Goal: Information Seeking & Learning: Learn about a topic

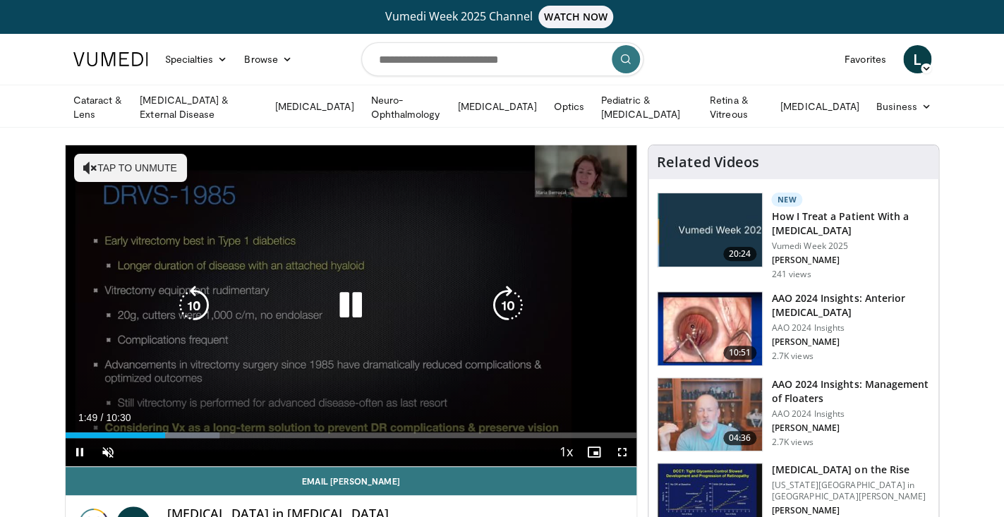
click at [86, 165] on icon "Video Player" at bounding box center [90, 168] width 14 height 14
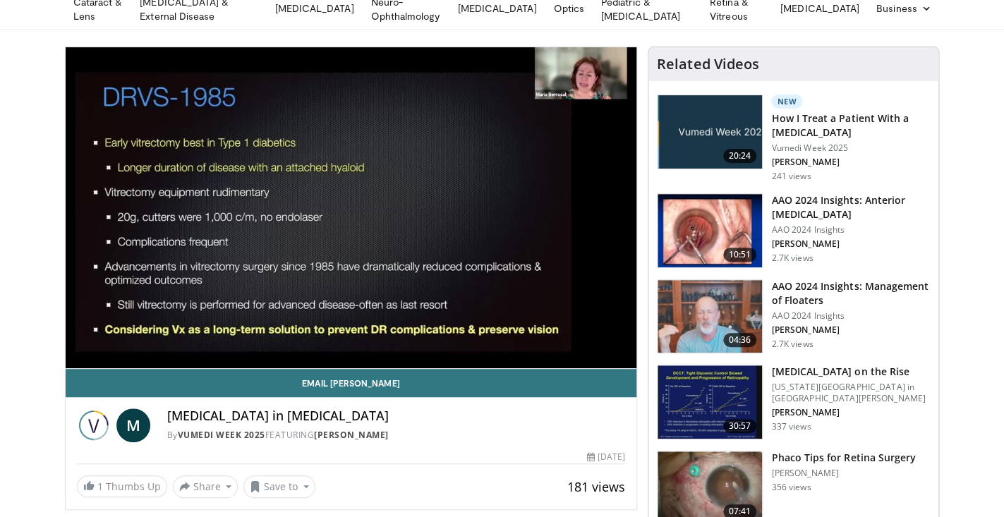
scroll to position [104, 0]
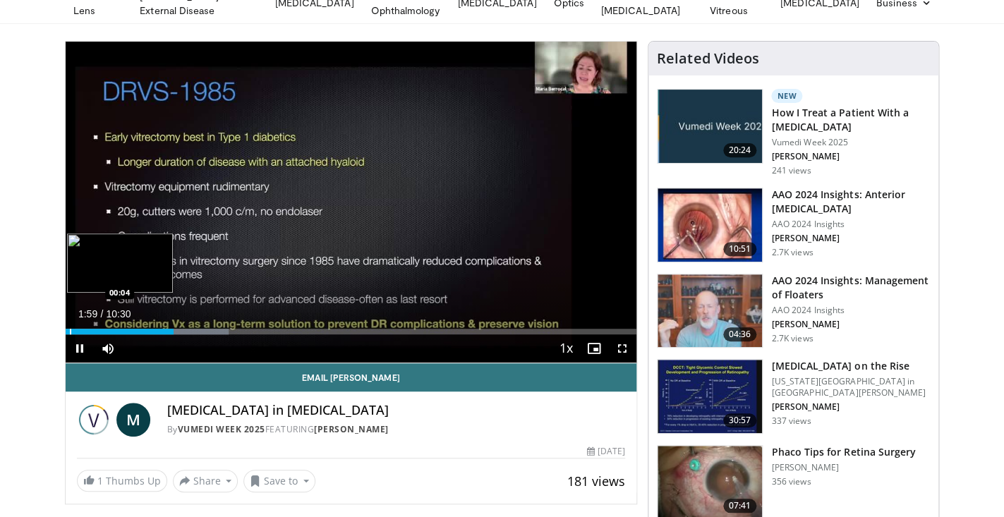
click at [70, 329] on div "Progress Bar" at bounding box center [70, 332] width 1 height 6
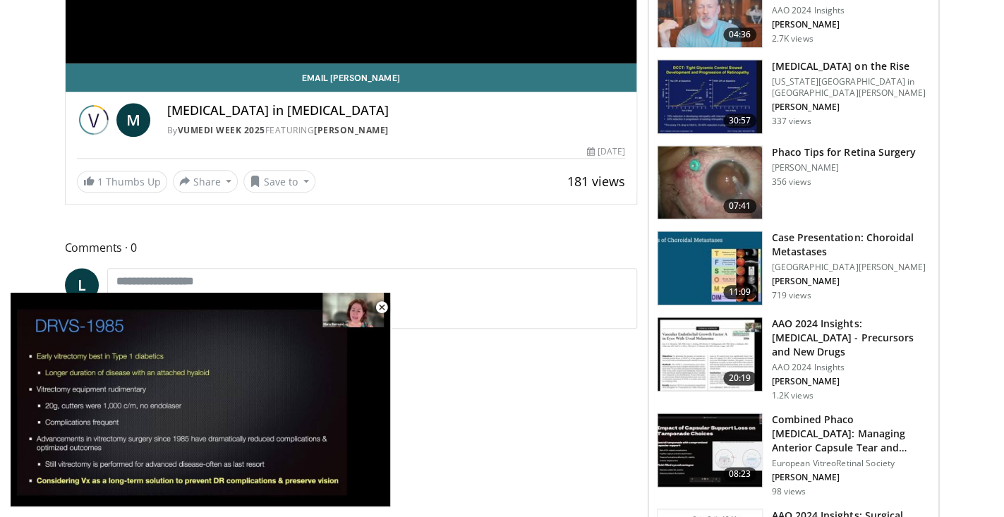
scroll to position [418, 0]
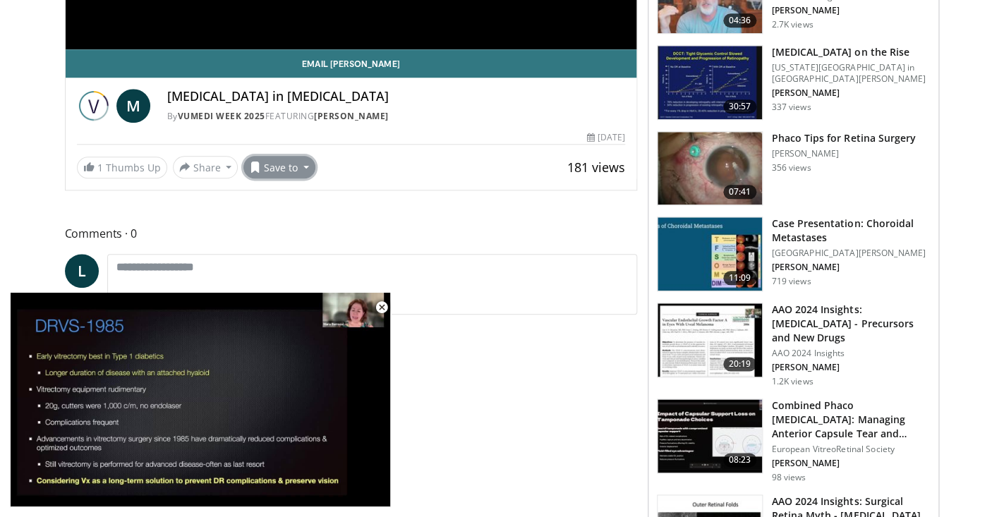
click at [299, 164] on button "Save to" at bounding box center [279, 167] width 72 height 23
click at [298, 230] on em "New Playlist" at bounding box center [290, 232] width 59 height 16
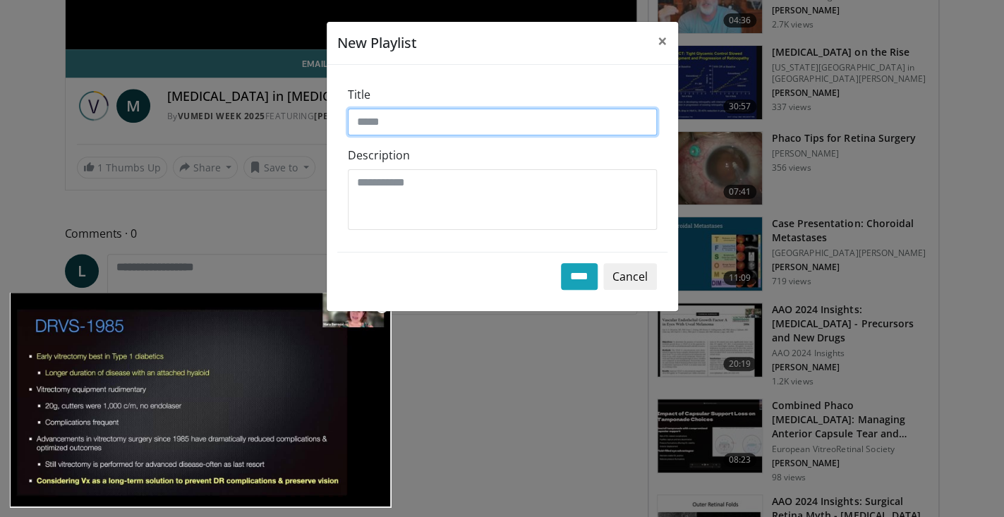
click at [401, 127] on input "Title" at bounding box center [502, 122] width 309 height 27
type input "**********"
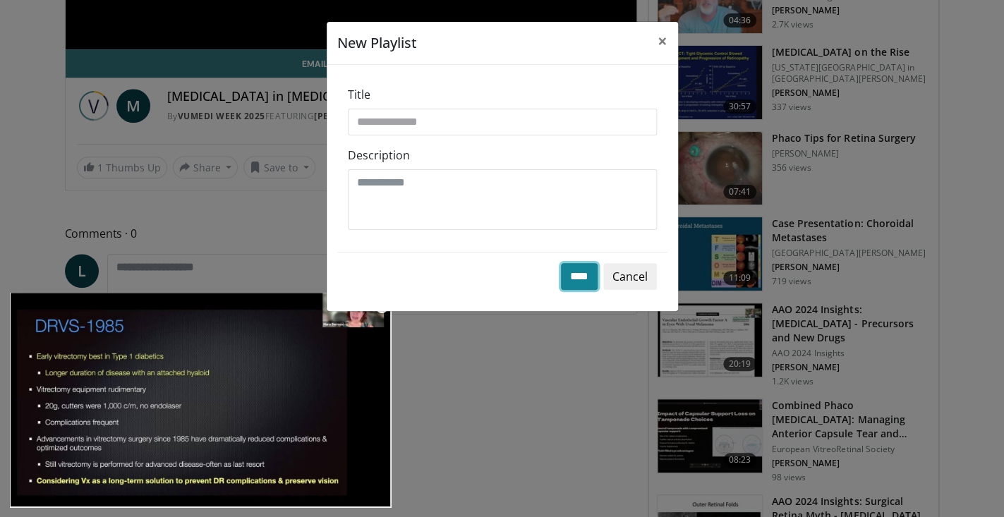
click at [585, 275] on input "****" at bounding box center [579, 276] width 37 height 27
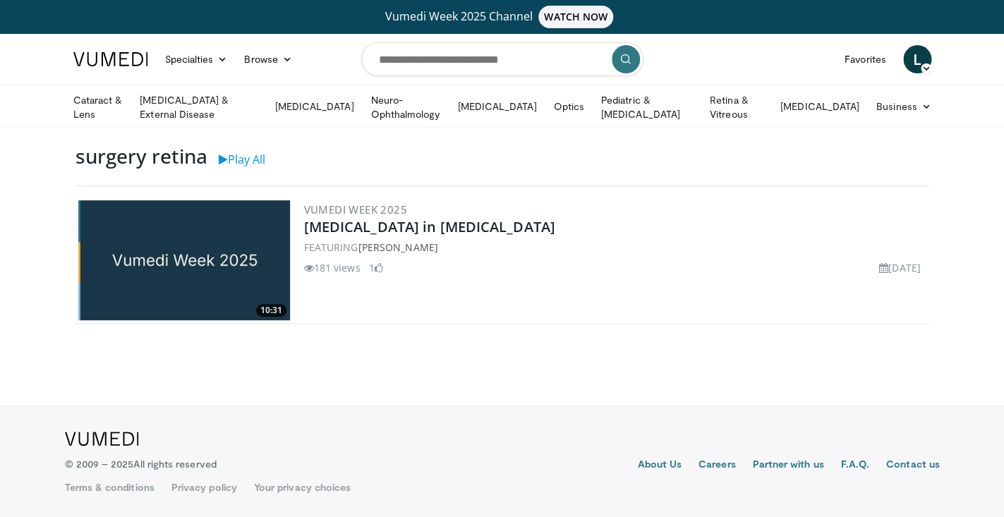
click at [189, 253] on img at bounding box center [184, 260] width 212 height 120
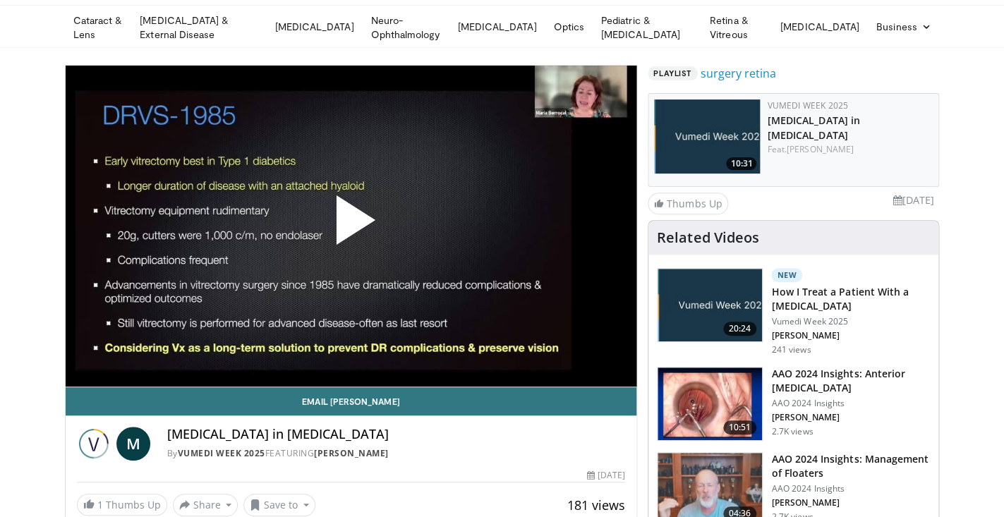
click at [351, 226] on span "Video Player" at bounding box center [351, 226] width 0 height 0
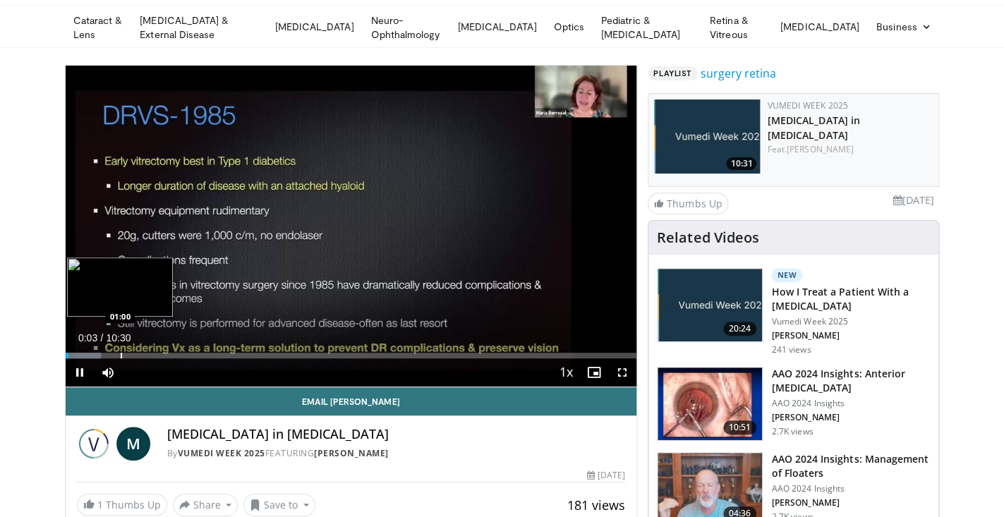
click at [121, 353] on div "Progress Bar" at bounding box center [121, 356] width 1 height 6
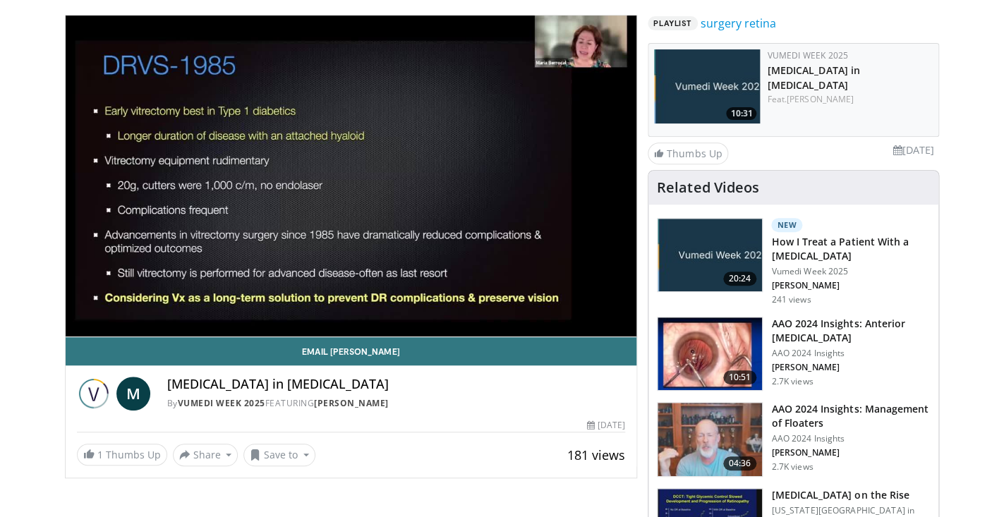
scroll to position [131, 0]
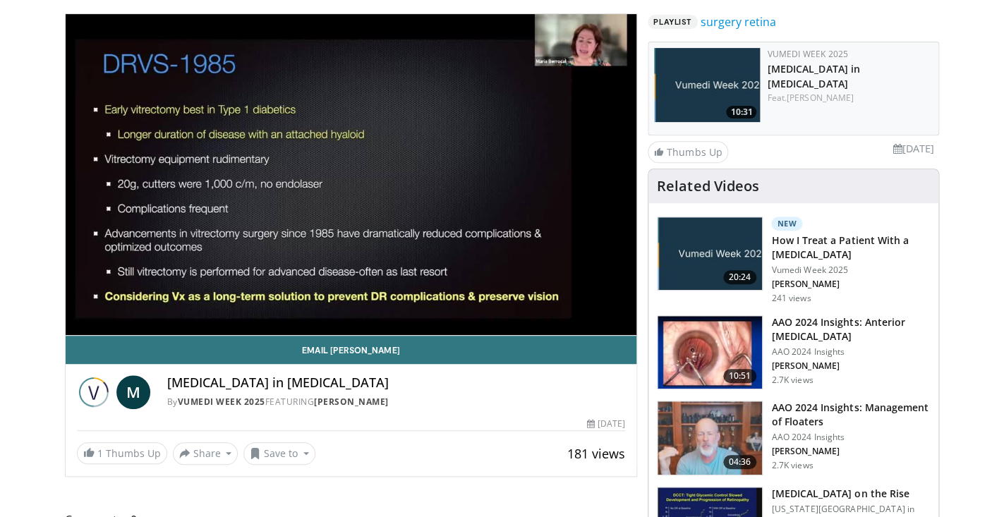
click at [717, 247] on img at bounding box center [710, 253] width 104 height 73
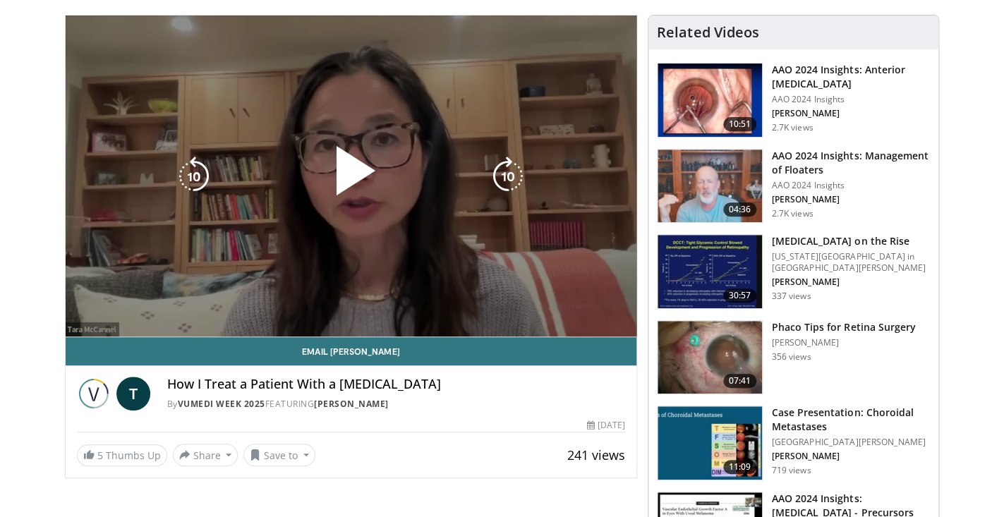
scroll to position [131, 0]
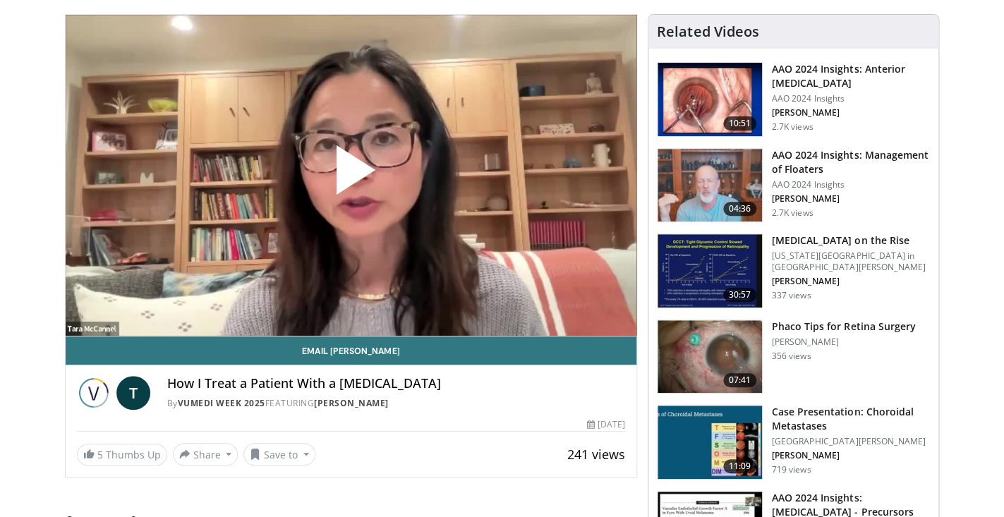
click at [351, 176] on span "Video Player" at bounding box center [351, 176] width 0 height 0
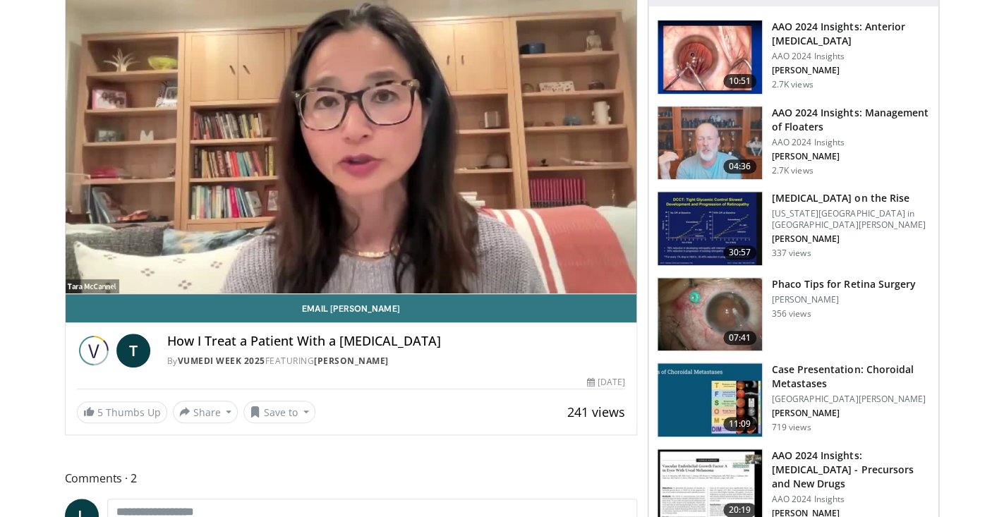
scroll to position [176, 0]
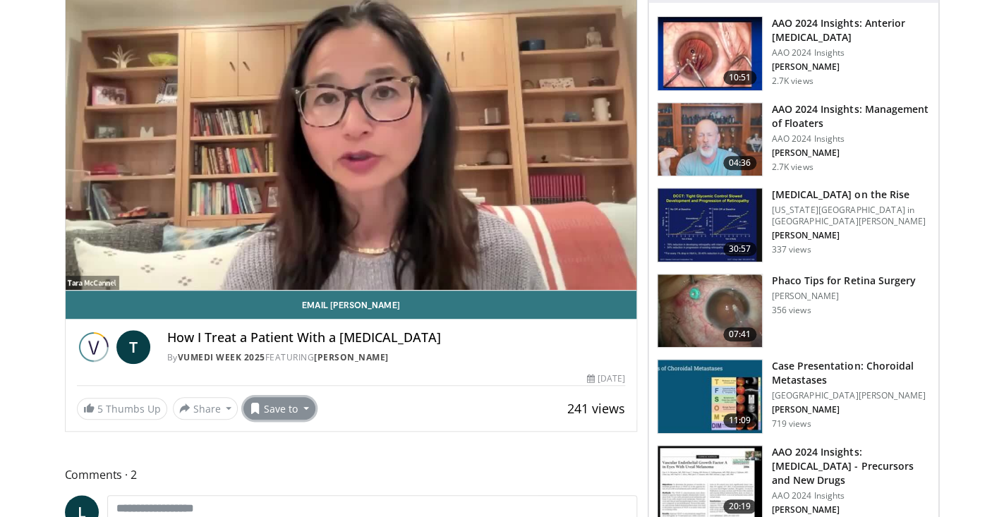
click at [286, 411] on button "Save to" at bounding box center [279, 408] width 72 height 23
click at [292, 435] on span "Add to Favorites" at bounding box center [304, 439] width 87 height 16
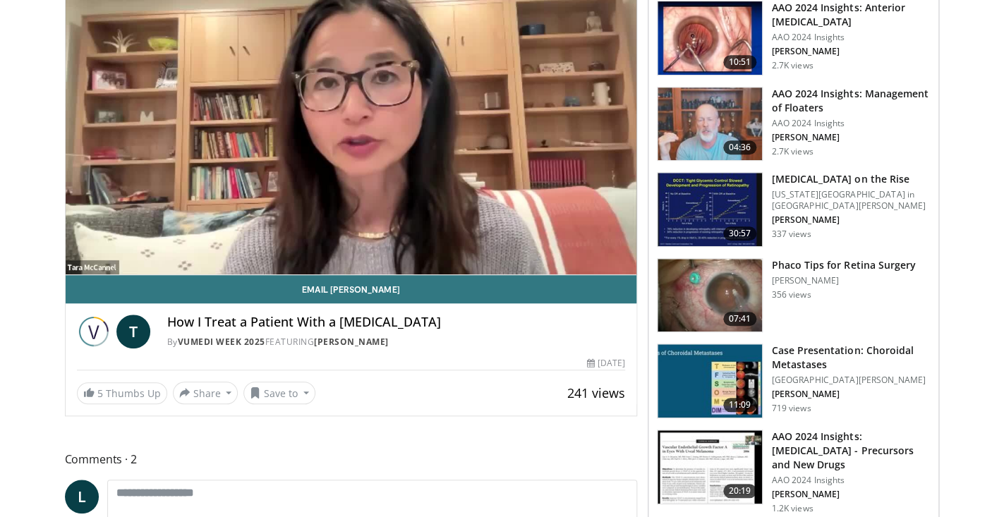
scroll to position [248, 0]
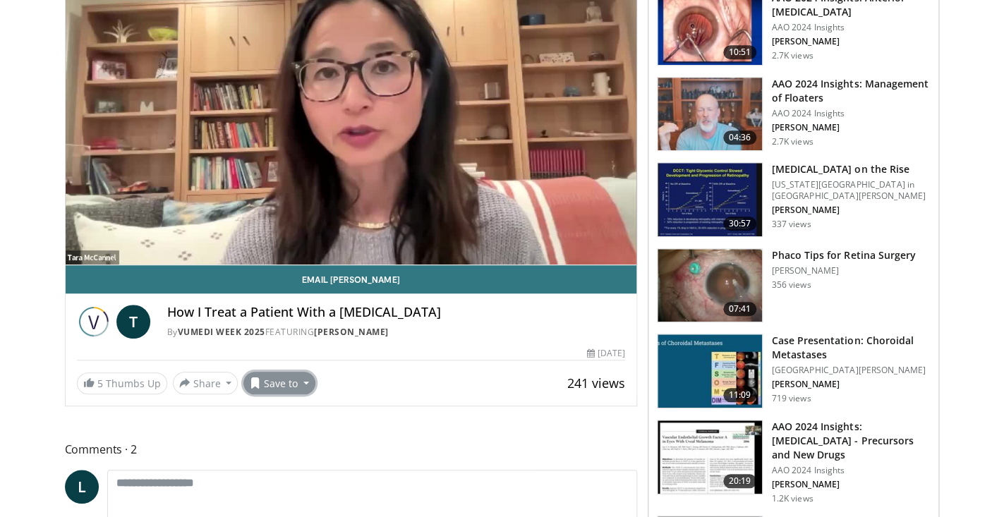
click at [303, 382] on button "Save to" at bounding box center [279, 383] width 72 height 23
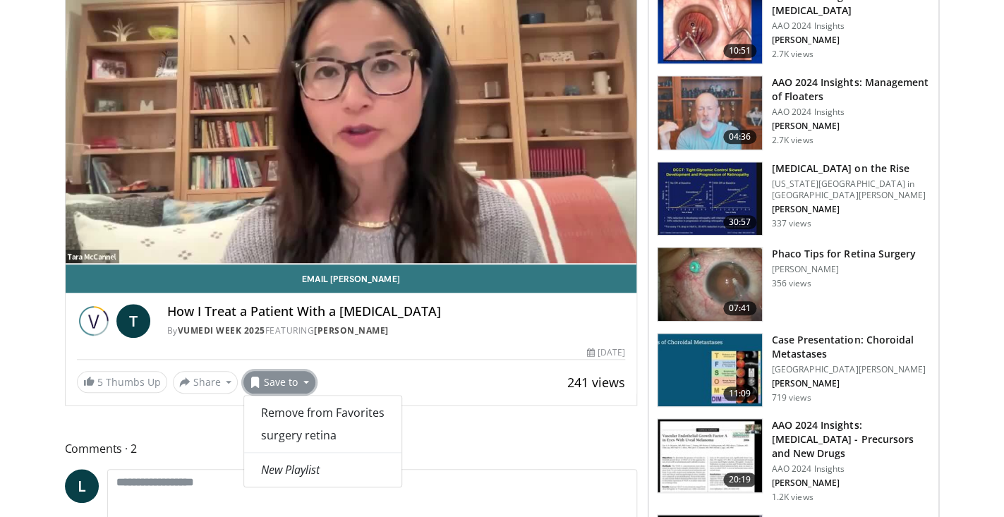
scroll to position [245, 0]
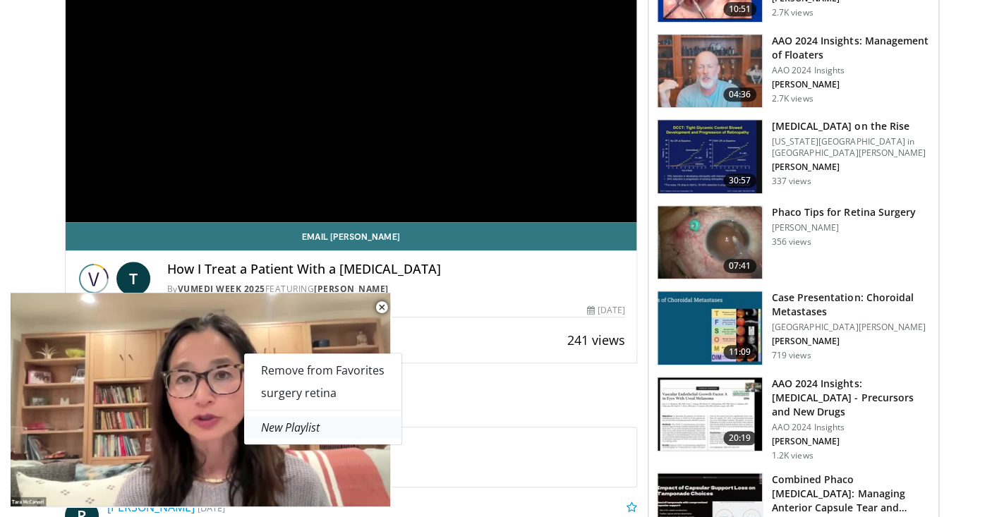
click at [292, 428] on em "New Playlist" at bounding box center [290, 428] width 59 height 16
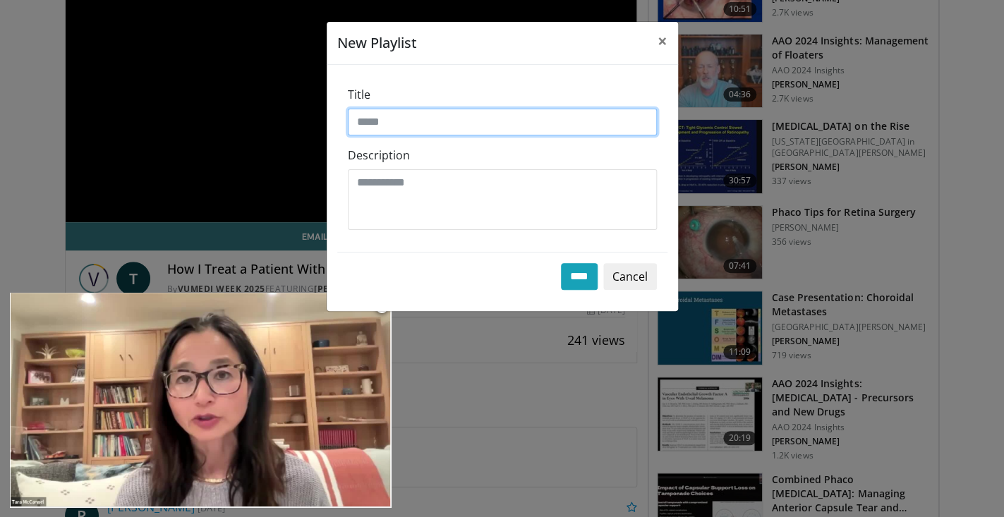
click at [432, 121] on input "Title" at bounding box center [502, 122] width 309 height 27
type input "**********"
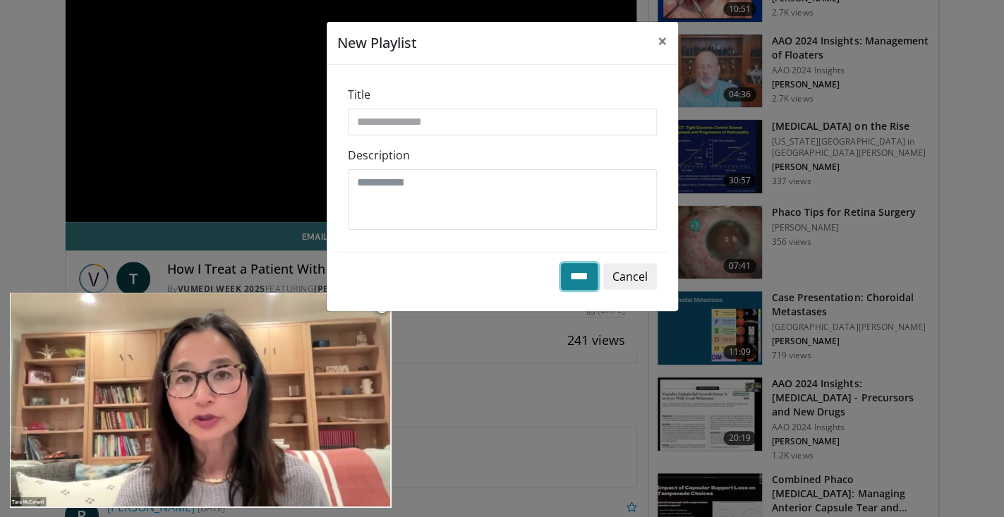
click at [572, 279] on input "****" at bounding box center [579, 276] width 37 height 27
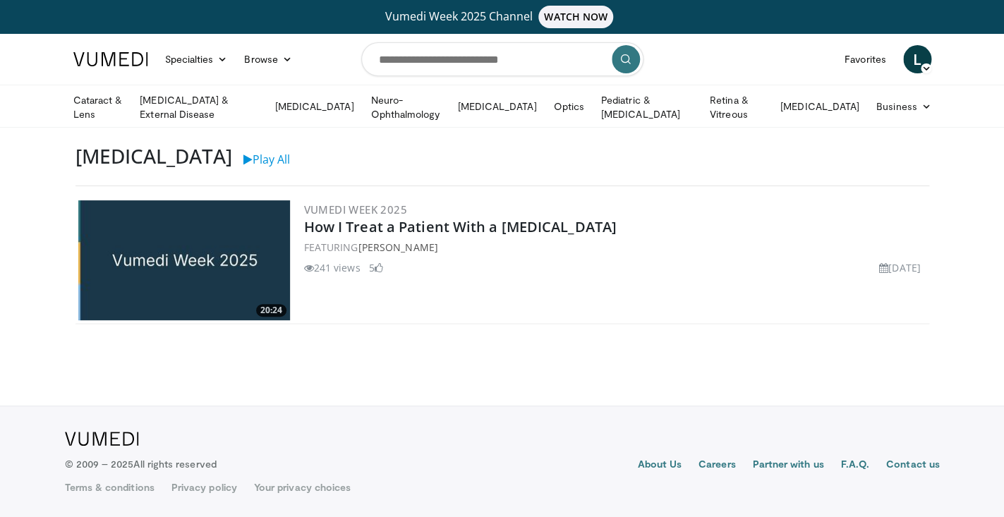
click at [203, 246] on img at bounding box center [184, 260] width 212 height 120
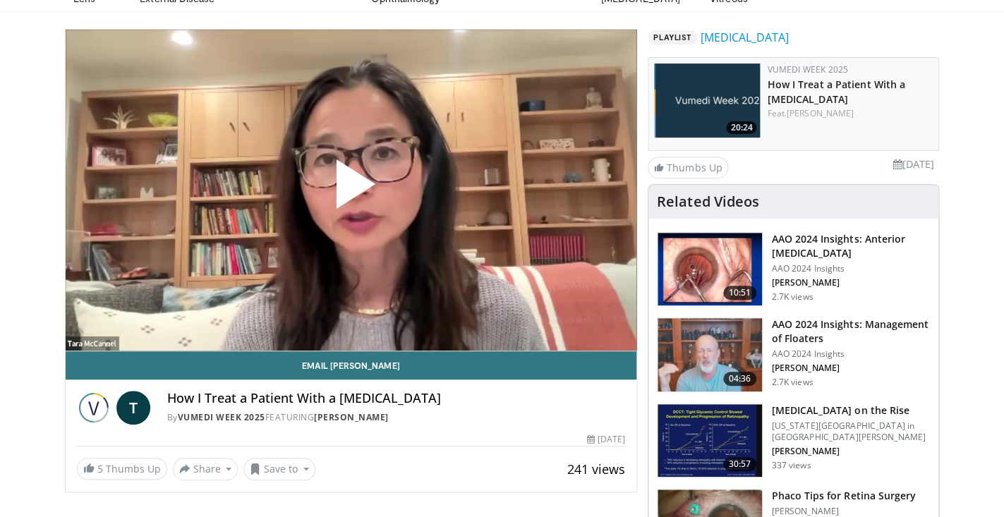
scroll to position [116, 0]
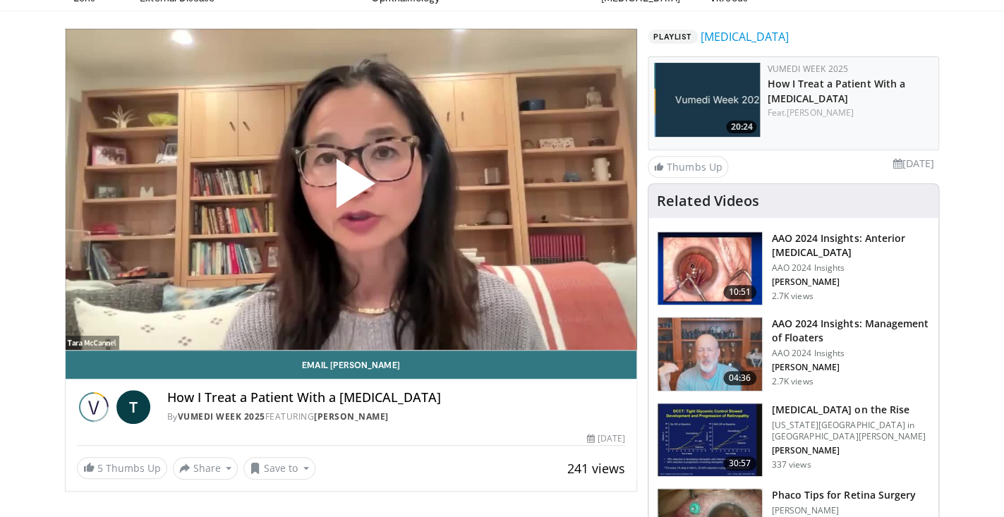
click at [351, 189] on span "Video Player" at bounding box center [351, 189] width 0 height 0
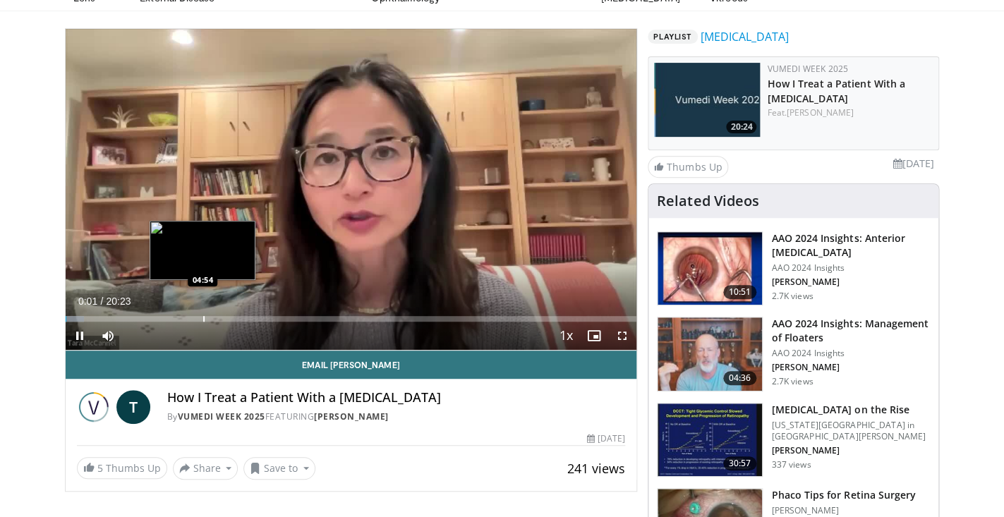
click at [203, 317] on div "Progress Bar" at bounding box center [203, 319] width 1 height 6
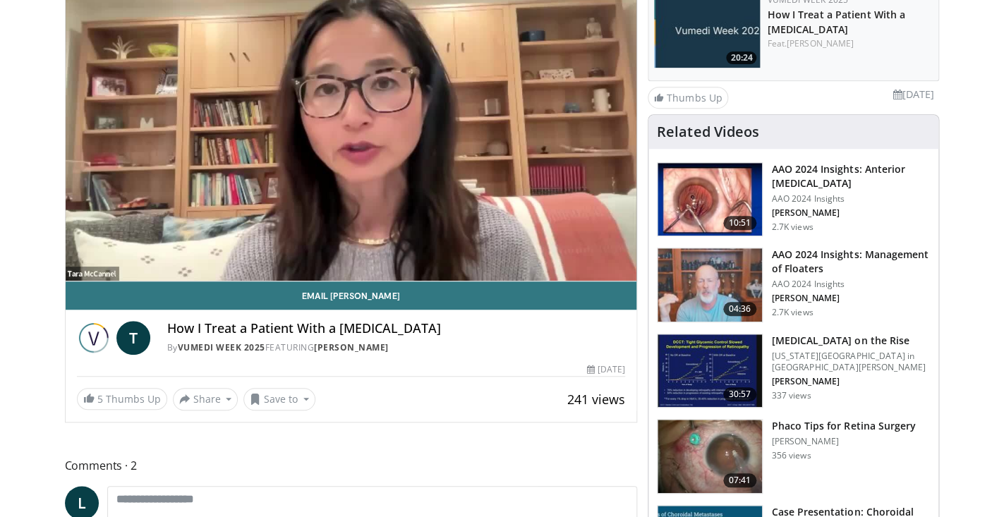
scroll to position [202, 0]
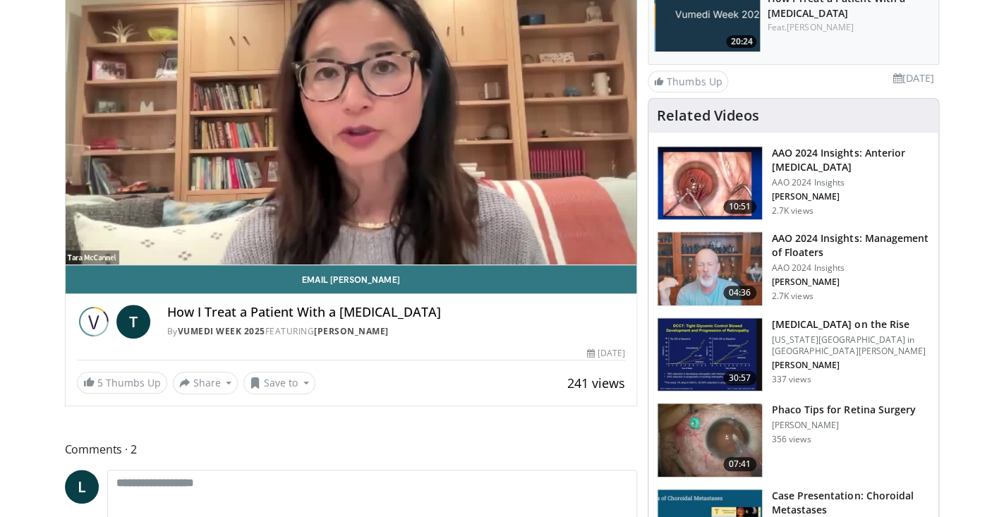
click at [701, 259] on img at bounding box center [710, 268] width 104 height 73
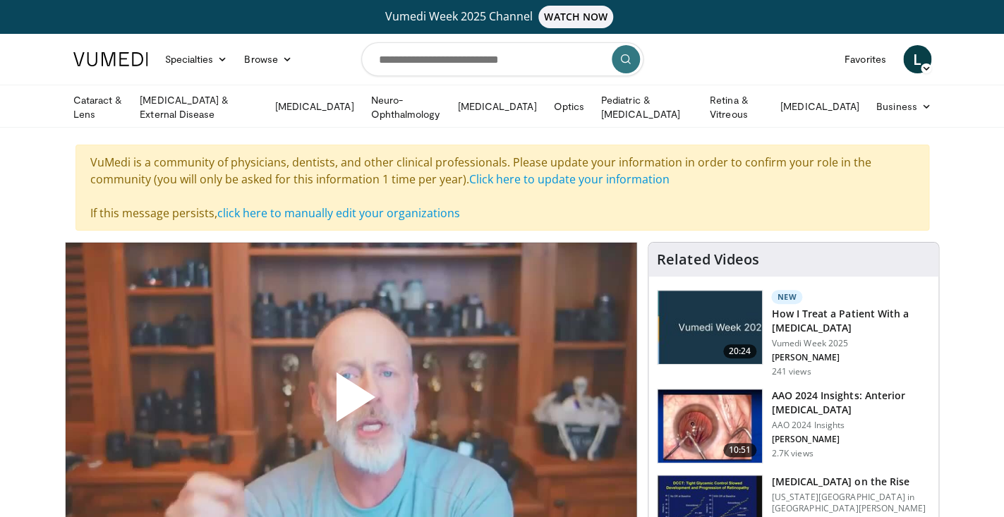
click at [351, 403] on span "Video Player" at bounding box center [351, 403] width 0 height 0
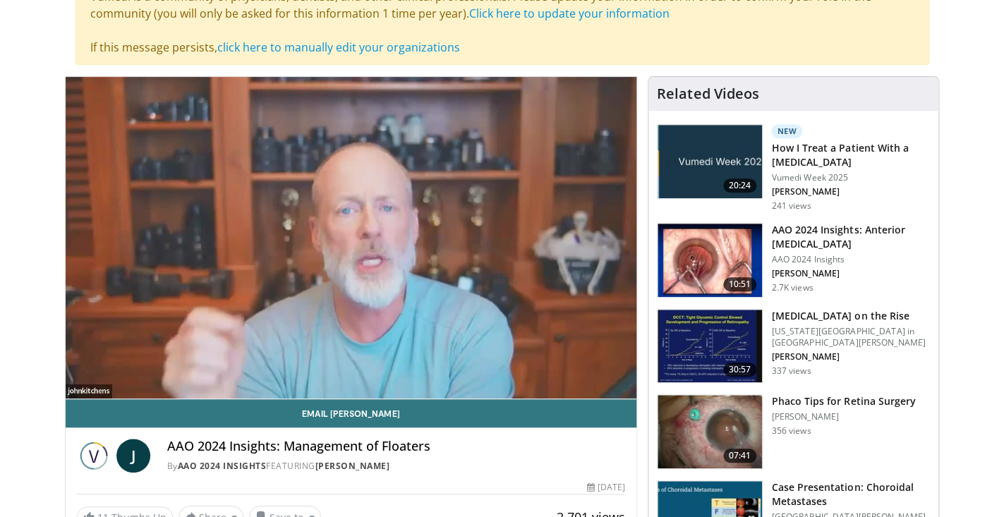
scroll to position [171, 0]
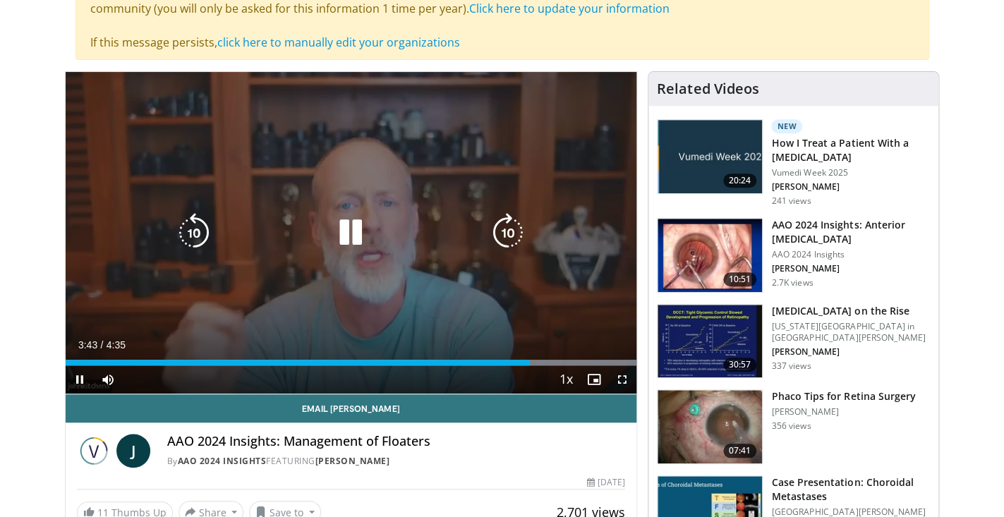
click at [386, 223] on div "Video Player" at bounding box center [350, 233] width 343 height 28
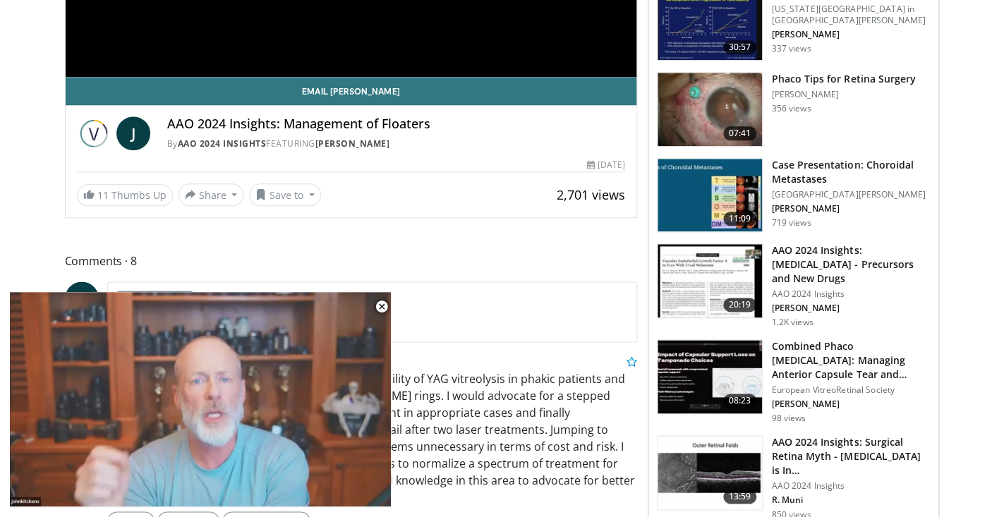
scroll to position [498, 0]
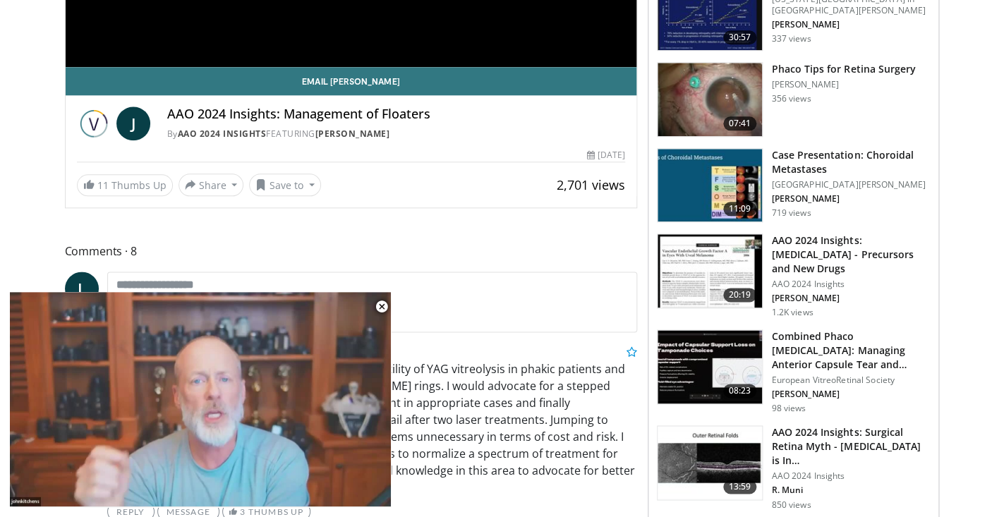
click at [696, 277] on img at bounding box center [710, 270] width 104 height 73
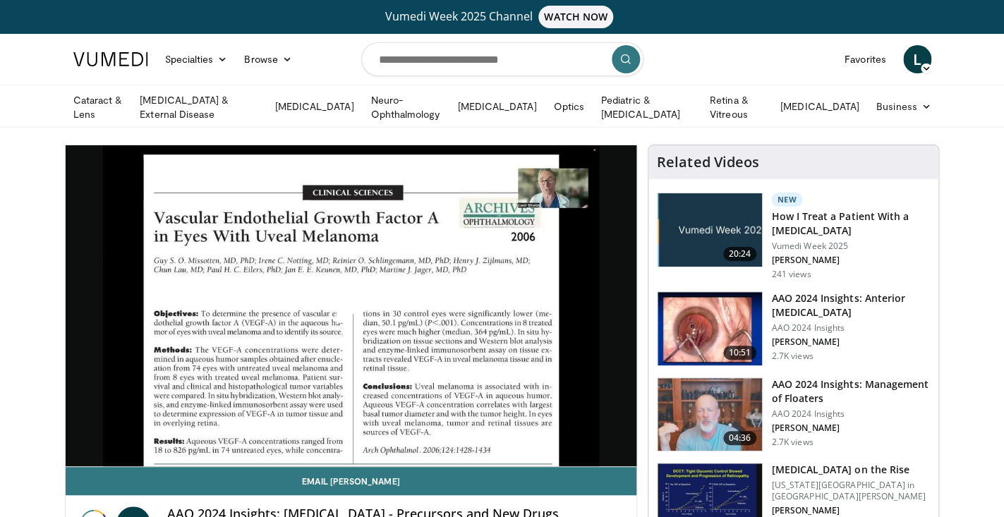
scroll to position [17, 0]
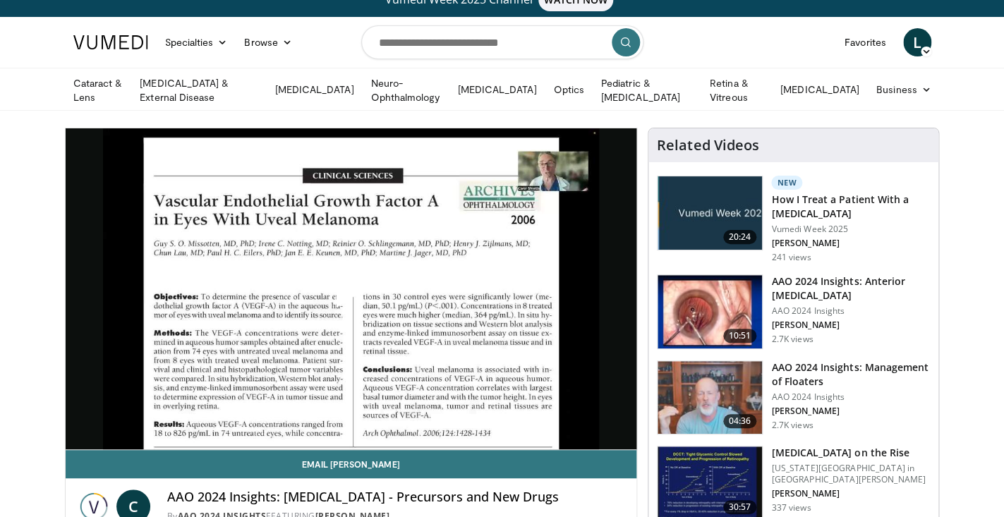
click at [351, 289] on span "Video Player" at bounding box center [351, 289] width 0 height 0
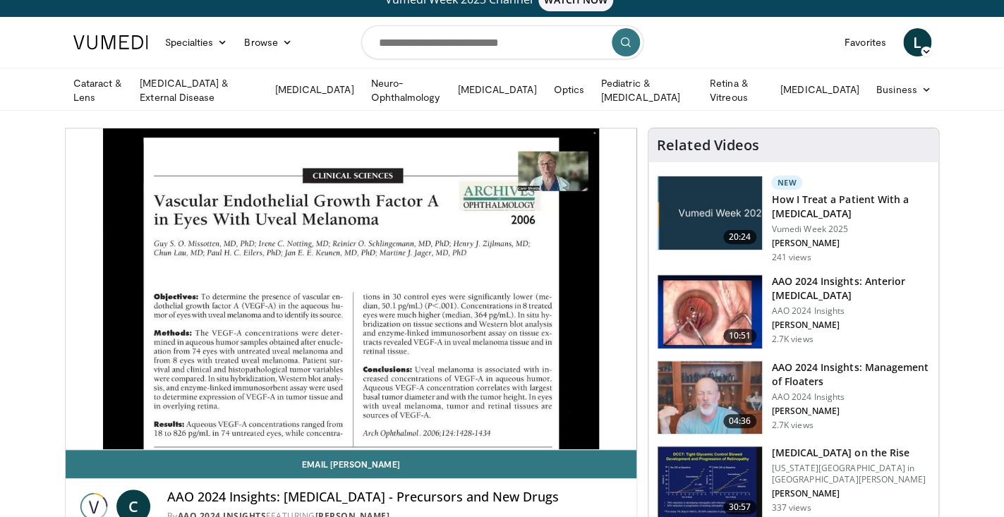
click at [347, 301] on div "10 seconds Tap to unmute" at bounding box center [351, 288] width 571 height 321
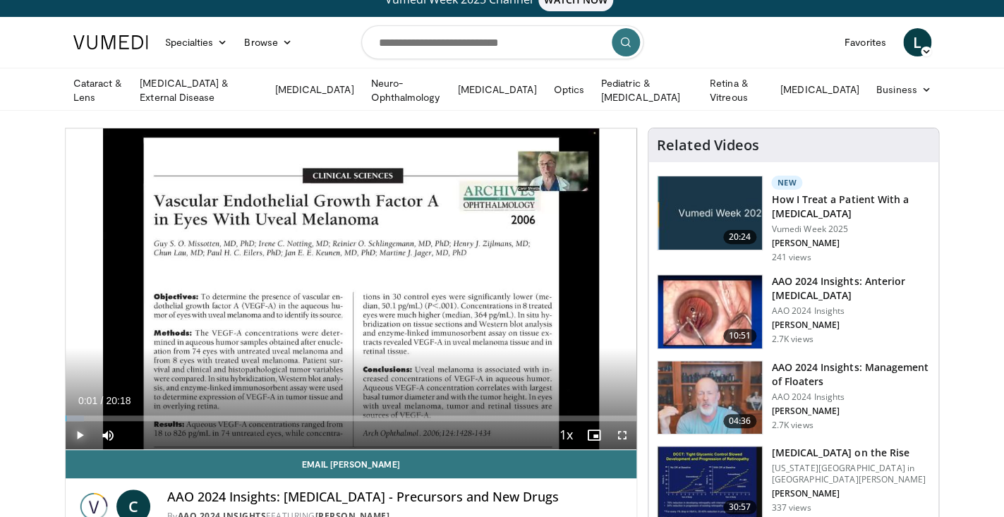
click at [80, 430] on span "Video Player" at bounding box center [80, 435] width 28 height 28
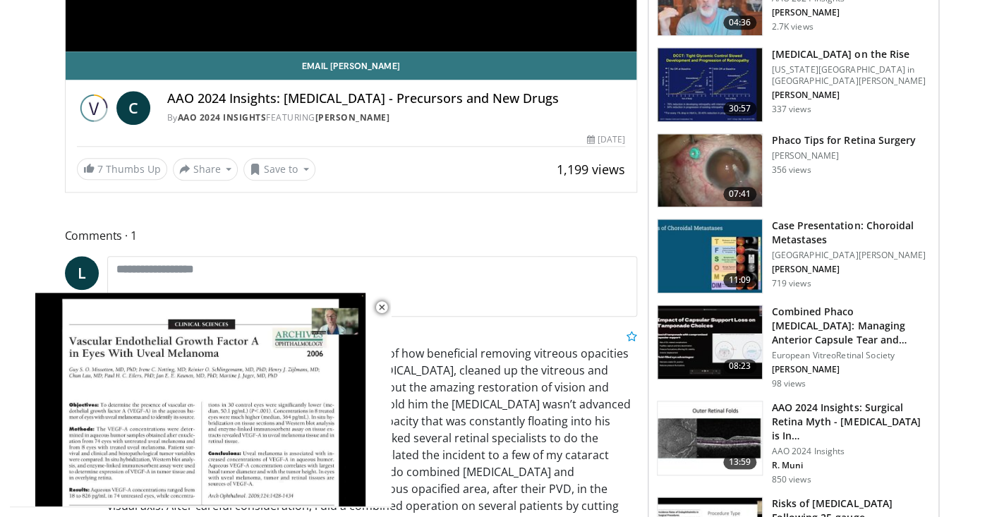
scroll to position [418, 0]
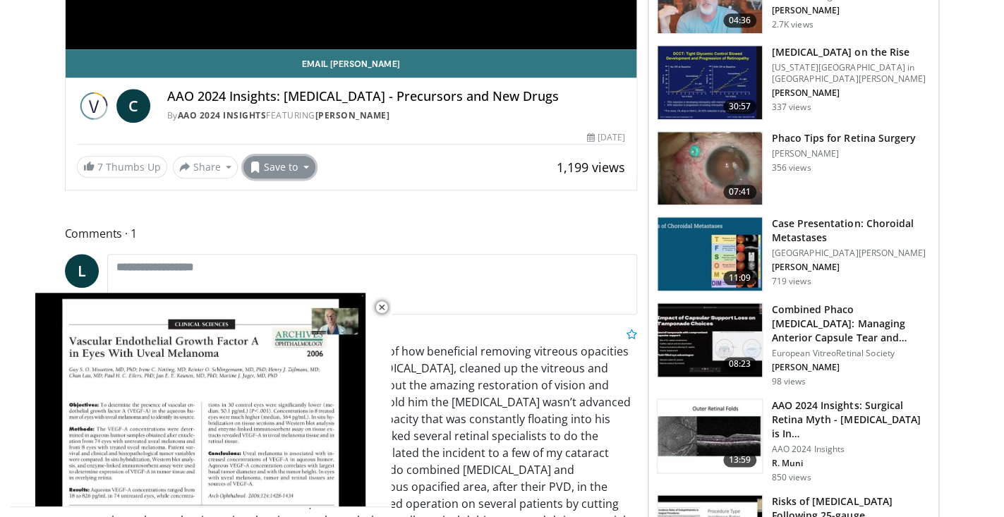
click at [305, 163] on button "Save to" at bounding box center [279, 167] width 72 height 23
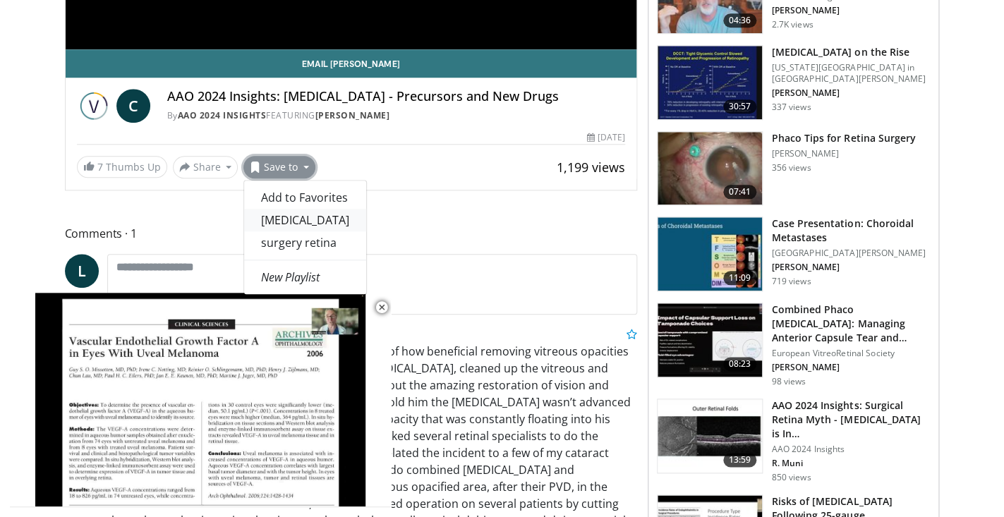
click at [309, 218] on link "[MEDICAL_DATA]" at bounding box center [305, 220] width 122 height 23
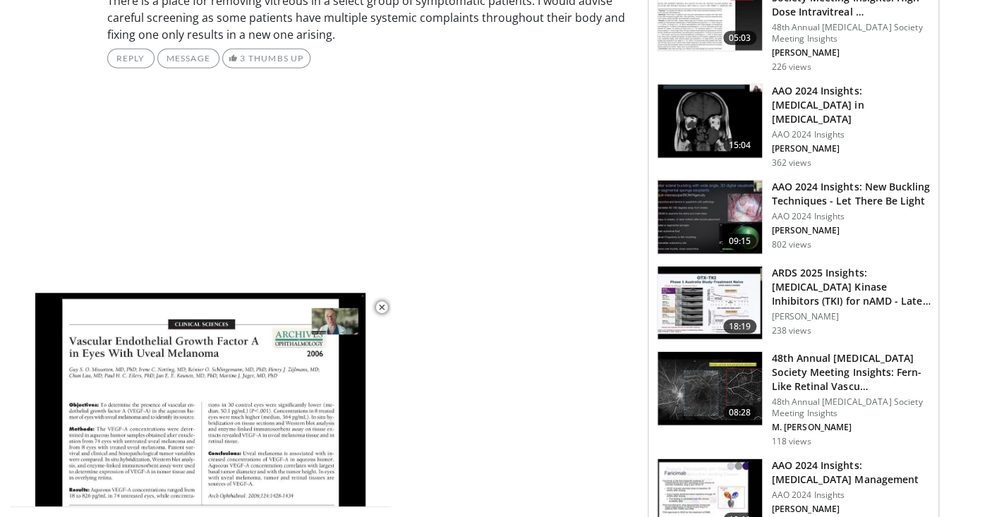
scroll to position [1227, 0]
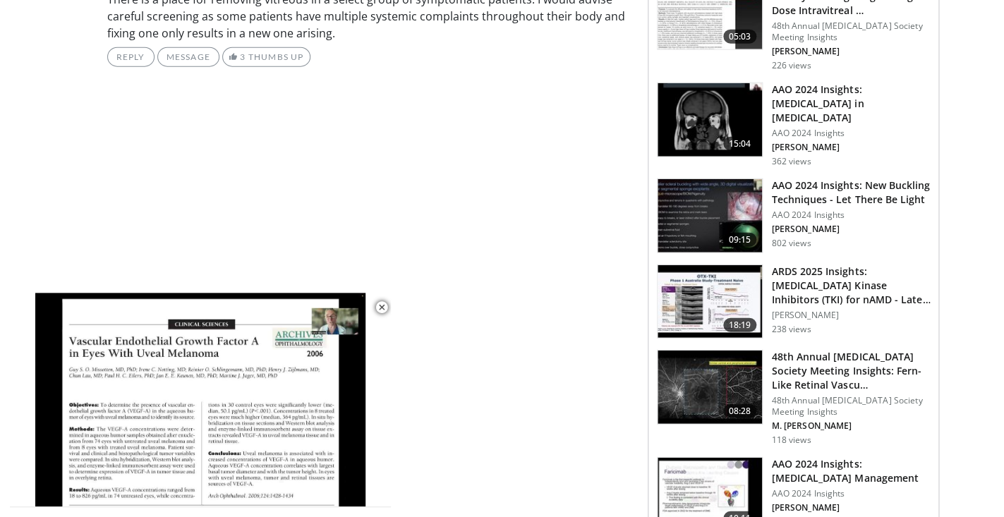
click at [718, 284] on img at bounding box center [710, 301] width 104 height 73
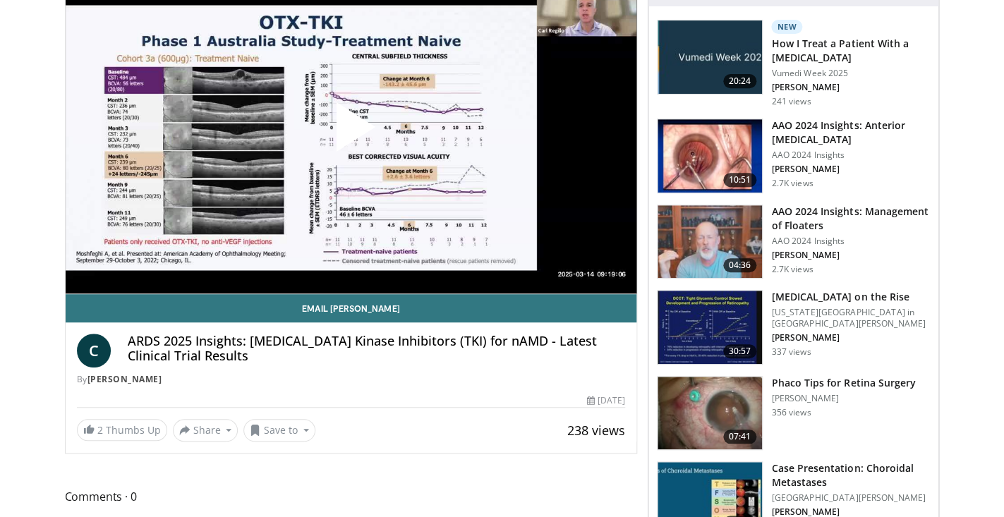
scroll to position [145, 0]
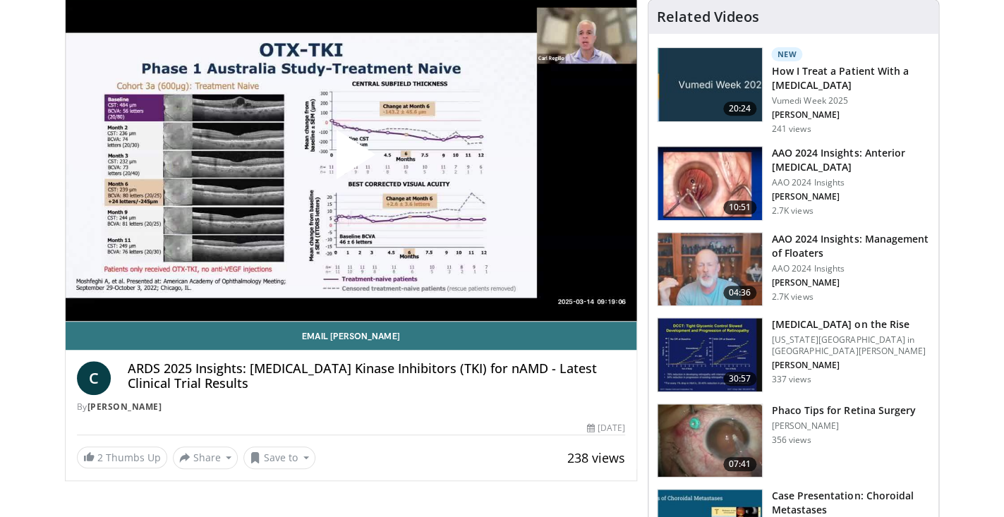
click at [351, 160] on span "Video Player" at bounding box center [351, 160] width 0 height 0
click at [344, 150] on div "10 seconds Tap to unmute" at bounding box center [351, 160] width 571 height 321
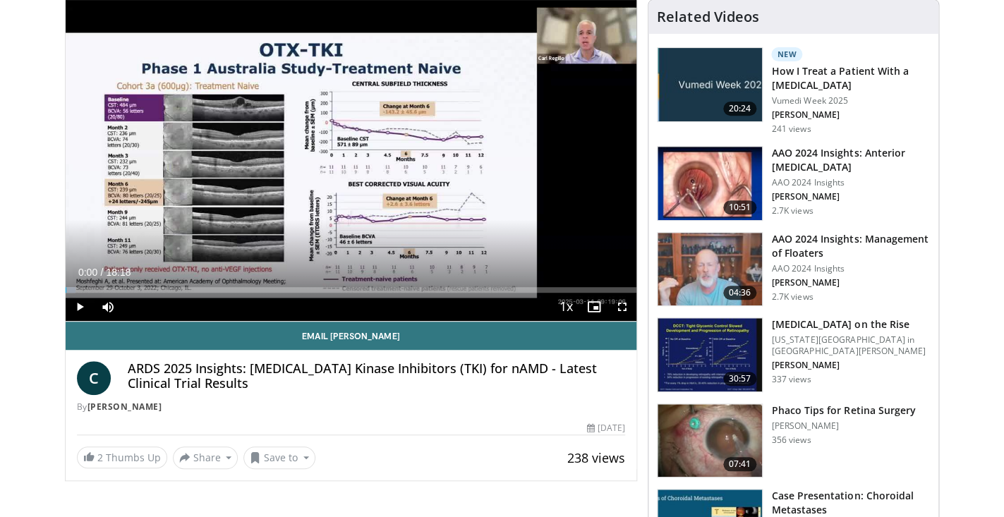
click at [344, 150] on div "10 seconds Tap to unmute" at bounding box center [351, 160] width 571 height 321
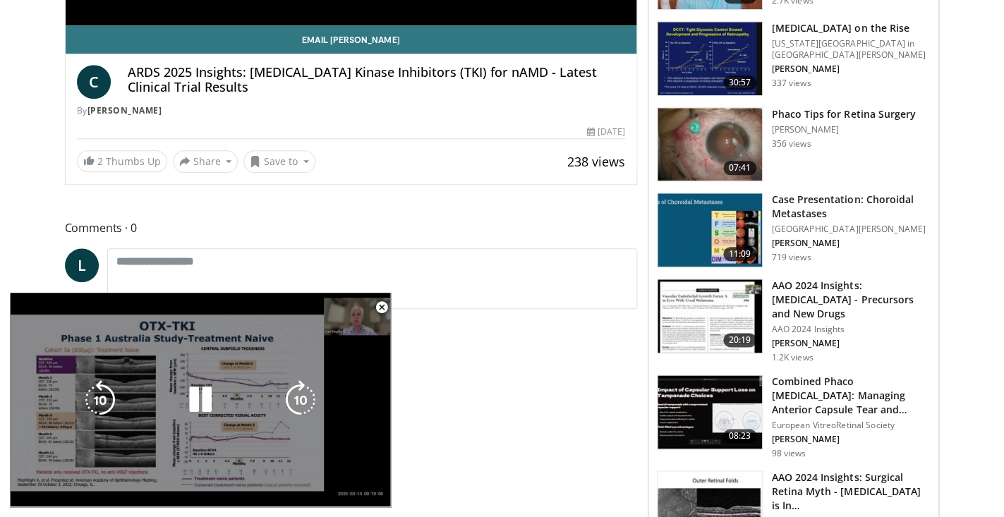
scroll to position [444, 0]
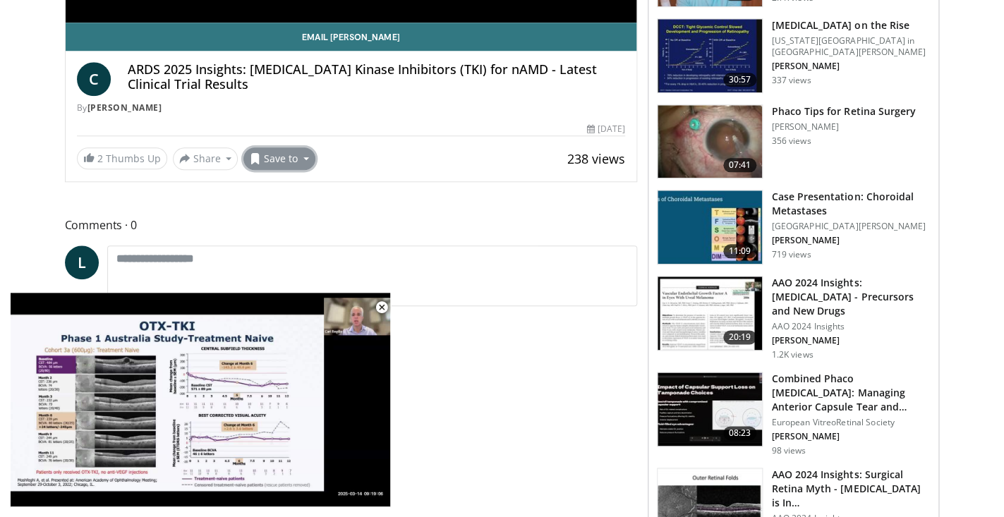
click at [306, 160] on button "Save to" at bounding box center [279, 158] width 72 height 23
click at [311, 188] on span "Add to Favorites" at bounding box center [304, 189] width 87 height 16
click at [300, 159] on button "Save to" at bounding box center [279, 158] width 72 height 23
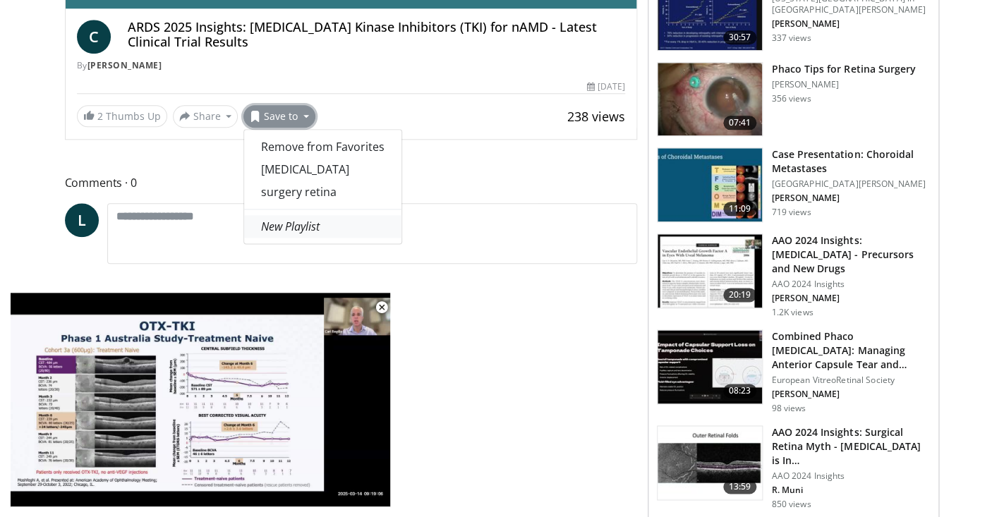
click at [291, 229] on em "New Playlist" at bounding box center [290, 227] width 59 height 16
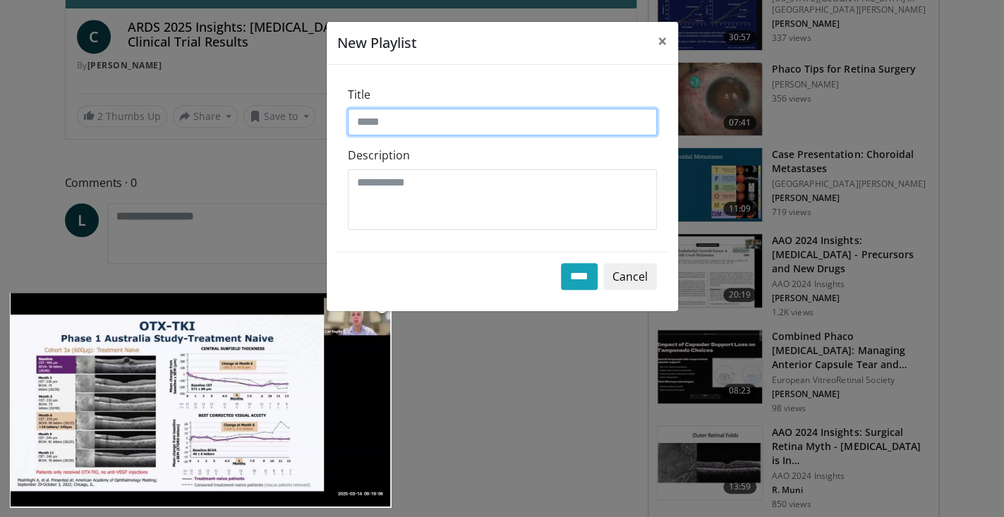
click at [439, 128] on input "Title" at bounding box center [502, 122] width 309 height 27
type input "***"
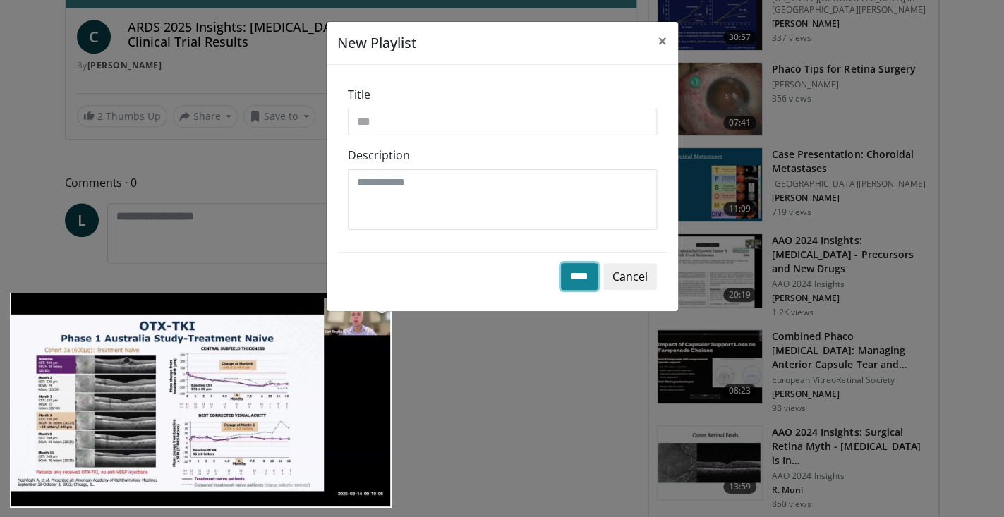
click at [576, 276] on input "****" at bounding box center [579, 276] width 37 height 27
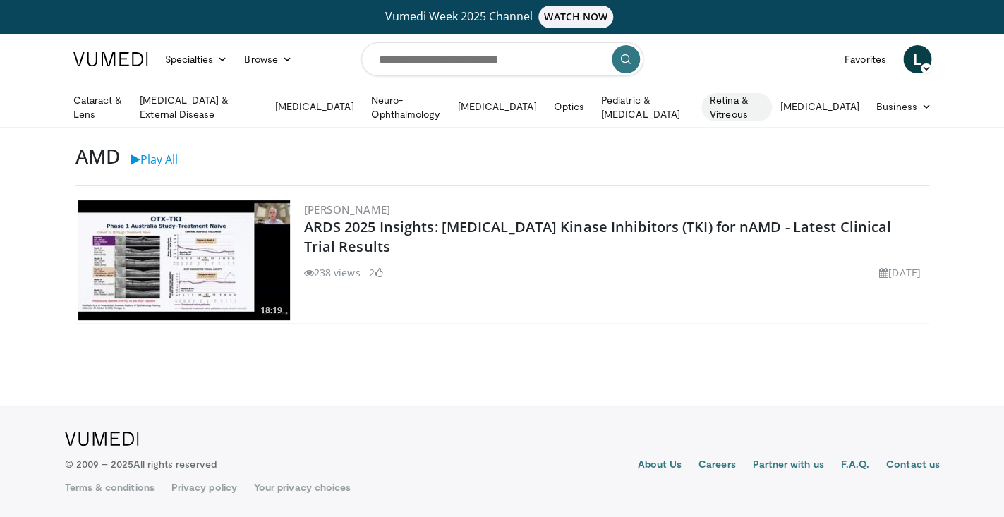
click at [750, 109] on link "Retina & Vitreous" at bounding box center [736, 107] width 71 height 28
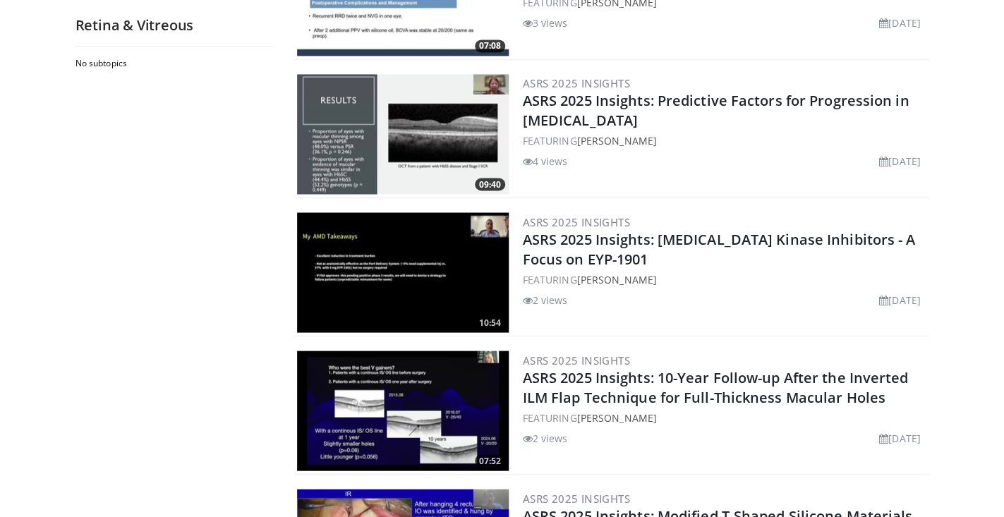
scroll to position [828, 0]
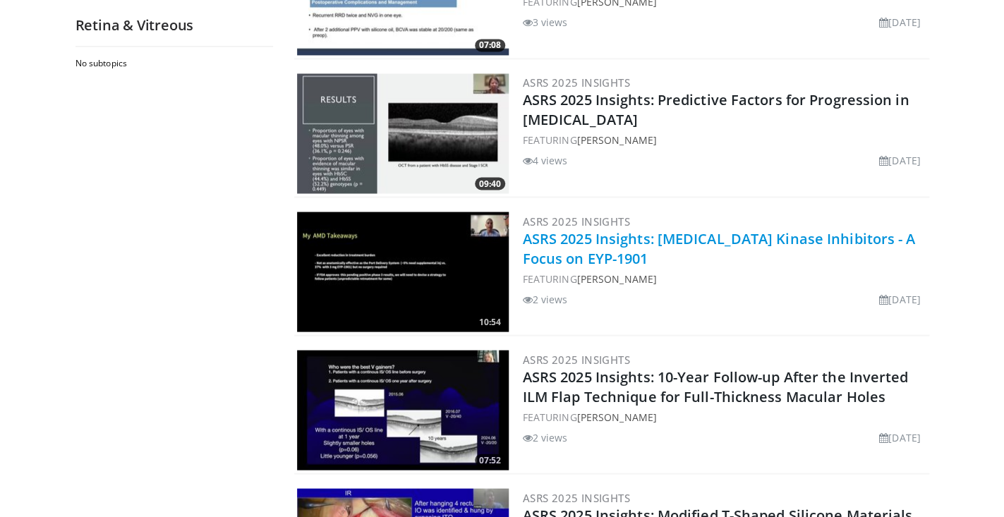
click at [649, 229] on link "ASRS 2025 Insights: [MEDICAL_DATA] Kinase Inhibitors - A Focus on EYP-1901" at bounding box center [719, 248] width 393 height 39
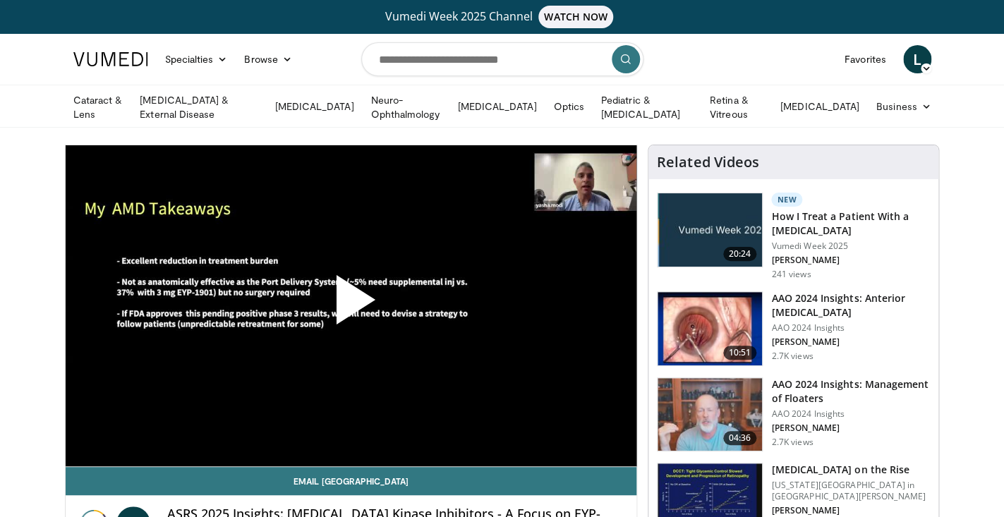
click at [351, 305] on span "Video Player" at bounding box center [351, 305] width 0 height 0
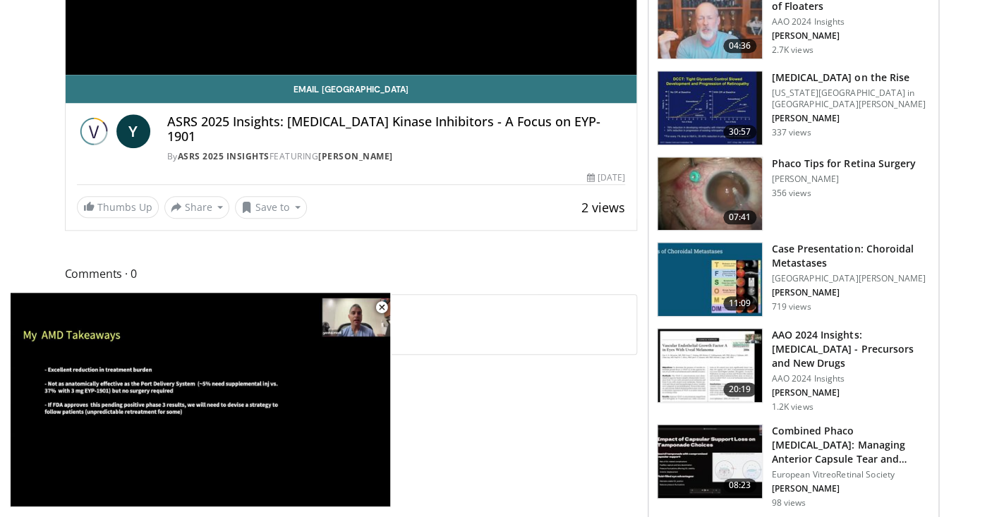
scroll to position [396, 0]
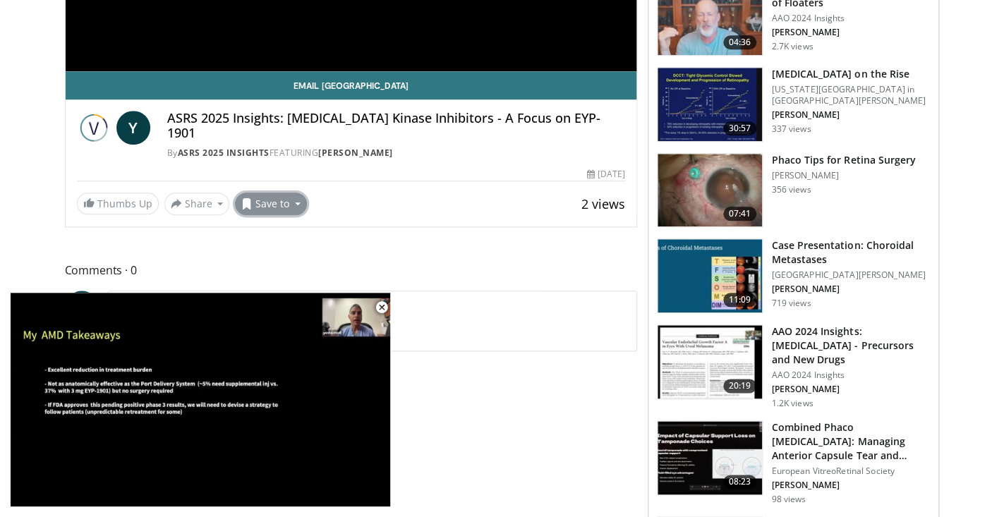
click at [275, 193] on button "Save to" at bounding box center [271, 204] width 72 height 23
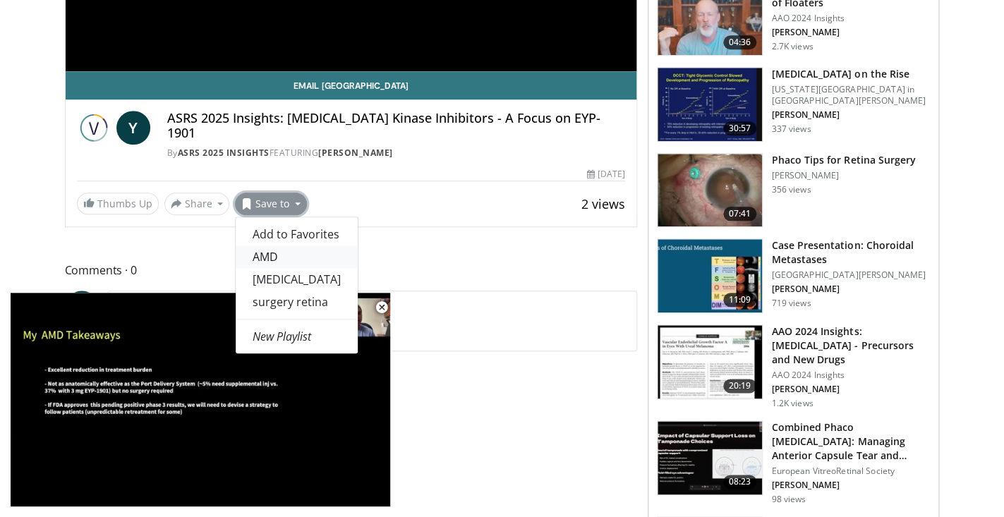
click at [265, 246] on link "AMD" at bounding box center [297, 257] width 122 height 23
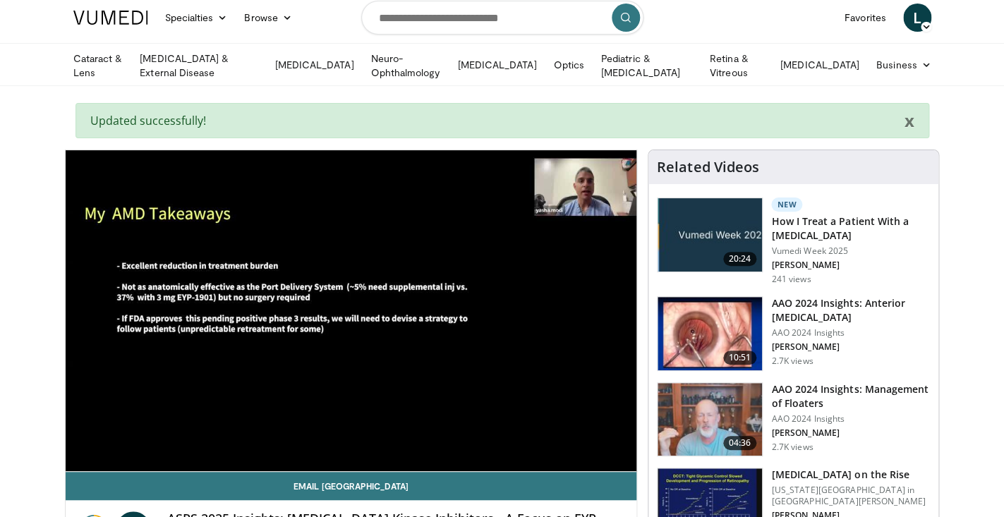
scroll to position [45, 0]
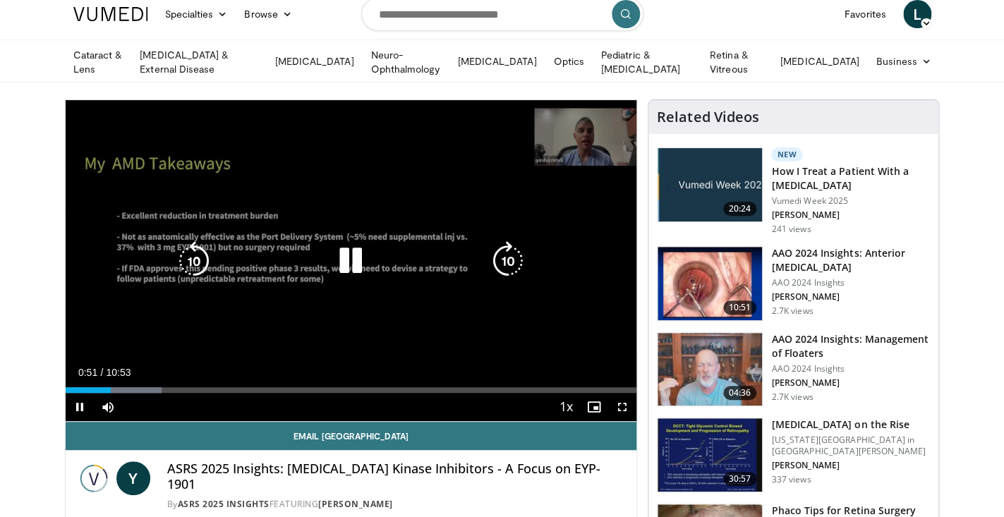
click at [343, 263] on icon "Video Player" at bounding box center [351, 261] width 40 height 40
